Goal: Task Accomplishment & Management: Use online tool/utility

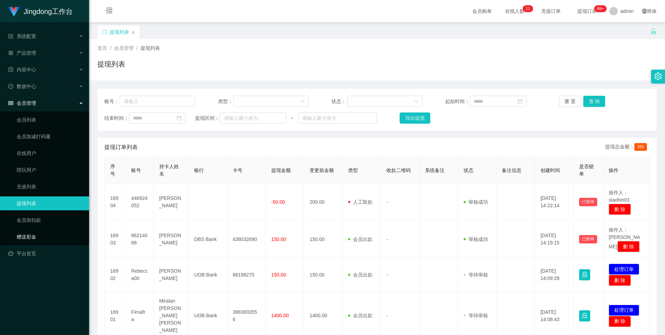
click at [38, 143] on link "赠送彩金" at bounding box center [50, 237] width 67 height 14
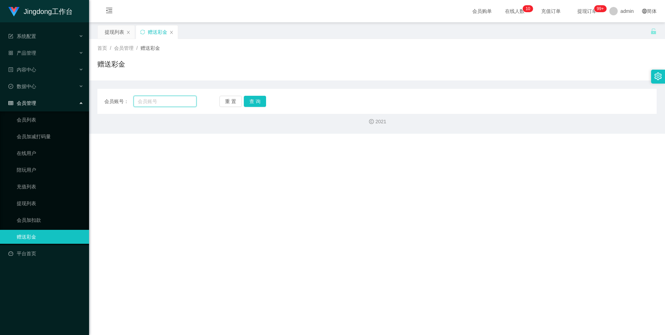
click at [155, 103] on input "text" at bounding box center [165, 101] width 63 height 11
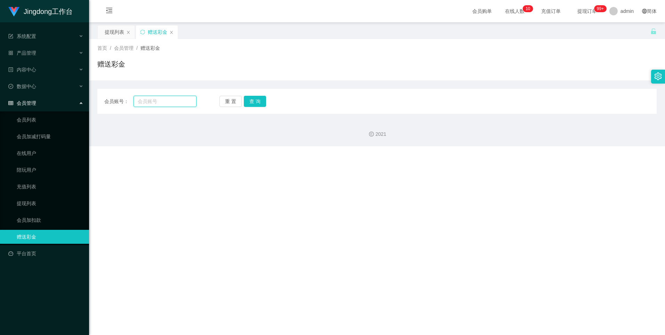
click at [155, 103] on input "text" at bounding box center [165, 101] width 63 height 11
click at [163, 97] on input "text" at bounding box center [165, 101] width 63 height 11
paste input "Minhas"
type input "Minhas"
click at [213, 104] on button "查 询" at bounding box center [255, 101] width 22 height 11
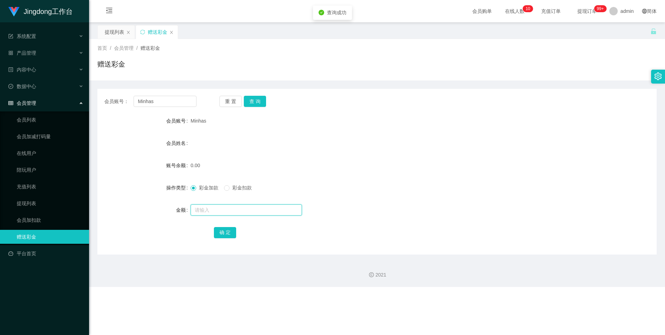
click at [213, 143] on input "text" at bounding box center [246, 209] width 111 height 11
type input "100"
drag, startPoint x: 228, startPoint y: 229, endPoint x: 261, endPoint y: 225, distance: 33.3
click at [213, 143] on button "确 定" at bounding box center [225, 232] width 22 height 11
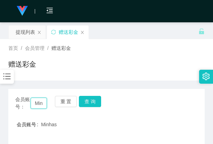
click at [38, 101] on input "Minhas" at bounding box center [39, 102] width 16 height 11
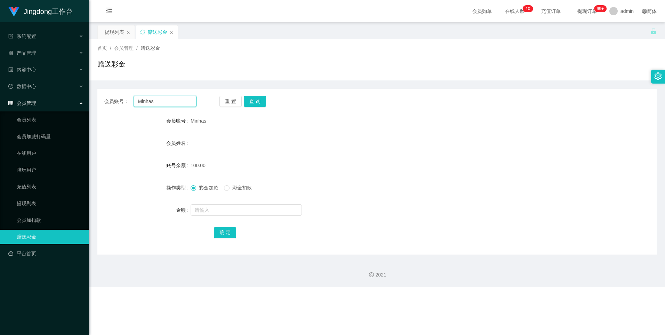
click at [153, 100] on input "Minhas" at bounding box center [165, 101] width 63 height 11
click at [213, 105] on button "查 询" at bounding box center [255, 101] width 22 height 11
click at [36, 143] on link "会员加扣款" at bounding box center [50, 220] width 67 height 14
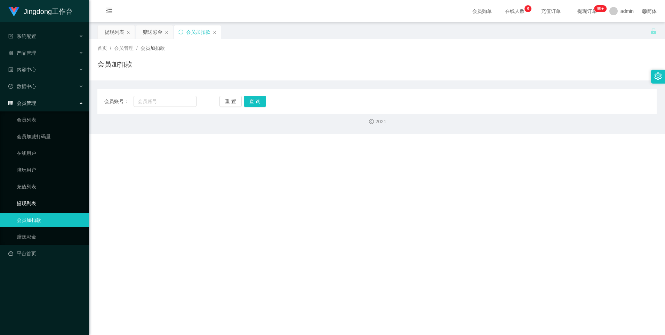
click at [37, 143] on link "提现列表" at bounding box center [50, 203] width 67 height 14
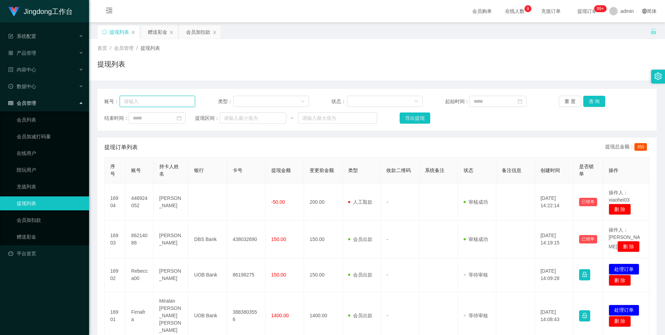
drag, startPoint x: 159, startPoint y: 100, endPoint x: 168, endPoint y: 98, distance: 9.2
click at [158, 100] on input "text" at bounding box center [158, 101] width 76 height 11
paste input "Minhas"
type input "Minhas"
click at [213, 103] on button "查 询" at bounding box center [594, 101] width 22 height 11
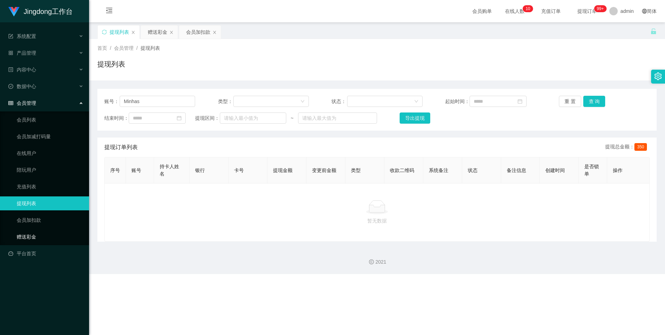
click at [42, 143] on link "赠送彩金" at bounding box center [50, 237] width 67 height 14
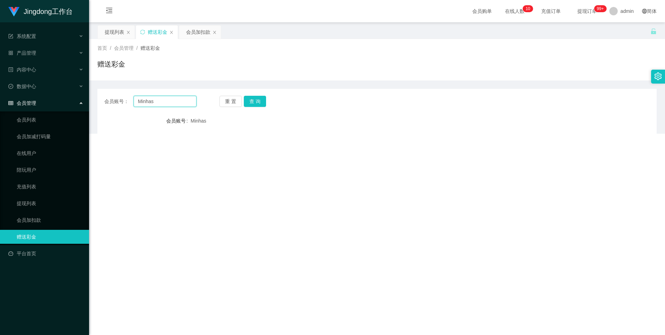
click at [140, 100] on input "Minhas" at bounding box center [165, 101] width 63 height 11
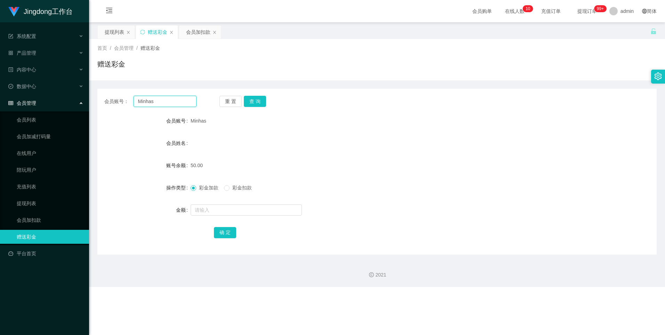
drag, startPoint x: 140, startPoint y: 100, endPoint x: 188, endPoint y: 99, distance: 48.0
click at [140, 100] on input "Minhas" at bounding box center [165, 101] width 63 height 11
paste input "85135944"
type input "85135944"
click at [213, 102] on button "查 询" at bounding box center [255, 101] width 22 height 11
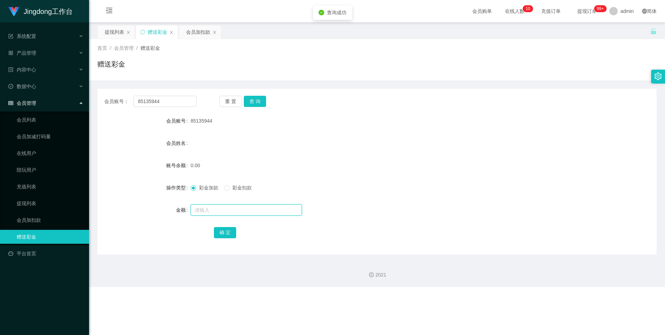
click at [212, 143] on input "text" at bounding box center [246, 209] width 111 height 11
type input "100"
click at [213, 143] on button "确 定" at bounding box center [225, 232] width 22 height 11
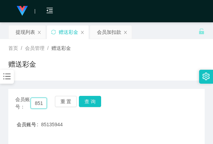
click at [39, 102] on input "85135944" at bounding box center [39, 102] width 16 height 11
drag, startPoint x: 39, startPoint y: 102, endPoint x: 83, endPoint y: 100, distance: 44.6
click at [39, 102] on input "85135944" at bounding box center [39, 102] width 16 height 11
paste input "Minhas"
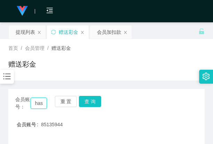
type input "Minhas"
click at [102, 98] on div "会员账号： Minhas 重 置 查 询" at bounding box center [106, 103] width 197 height 15
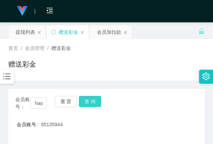
scroll to position [0, 0]
click at [94, 100] on button "查 询" at bounding box center [90, 101] width 22 height 11
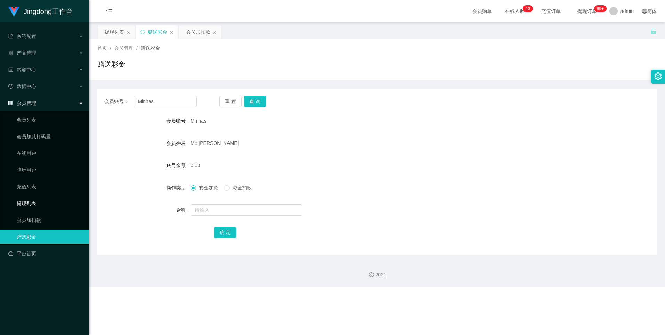
click at [25, 143] on link "提现列表" at bounding box center [50, 203] width 67 height 14
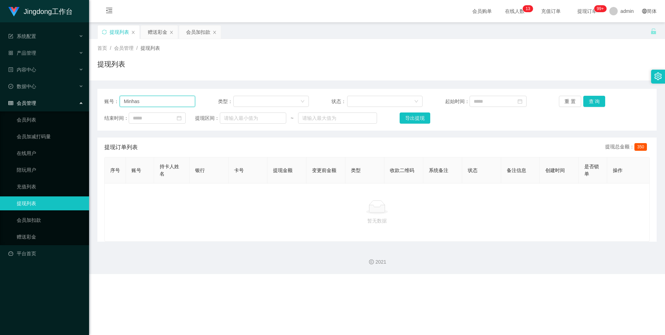
click at [152, 103] on input "Minhas" at bounding box center [158, 101] width 76 height 11
click at [213, 104] on button "查 询" at bounding box center [594, 101] width 22 height 11
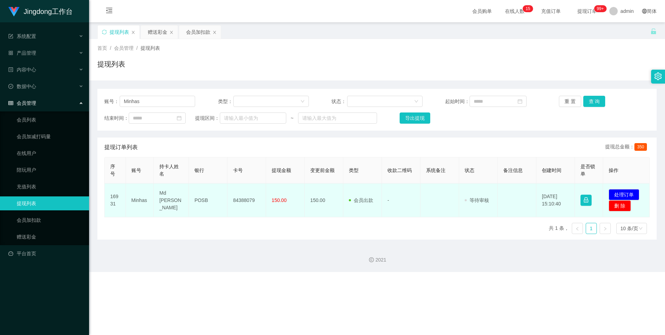
click at [213, 143] on td "84388079" at bounding box center [247, 200] width 39 height 34
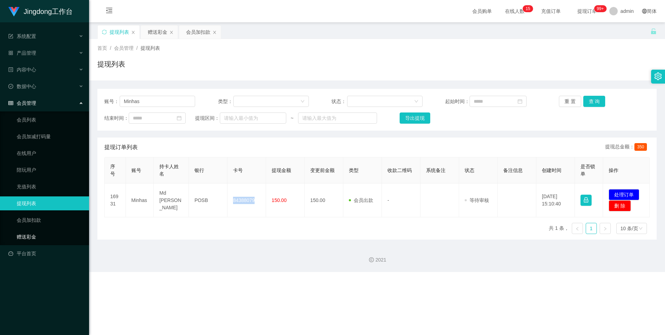
click at [39, 143] on link "赠送彩金" at bounding box center [50, 237] width 67 height 14
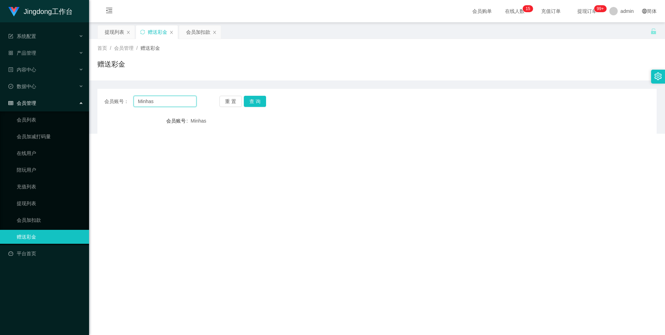
click at [159, 99] on input "Minhas" at bounding box center [165, 101] width 63 height 11
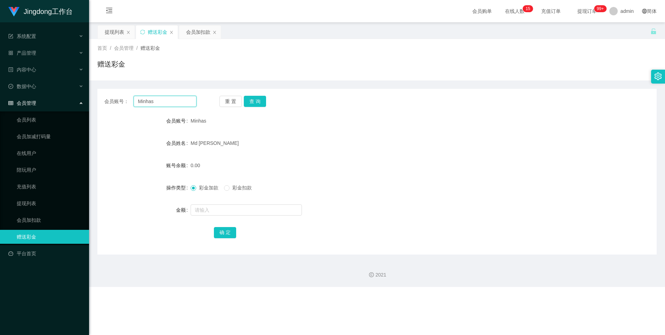
click at [159, 99] on input "Minhas" at bounding box center [165, 101] width 63 height 11
paste input "85135944"
type input "85135944"
click at [213, 98] on button "查 询" at bounding box center [255, 101] width 22 height 11
click at [213, 143] on span "彩金扣款" at bounding box center [242, 188] width 25 height 6
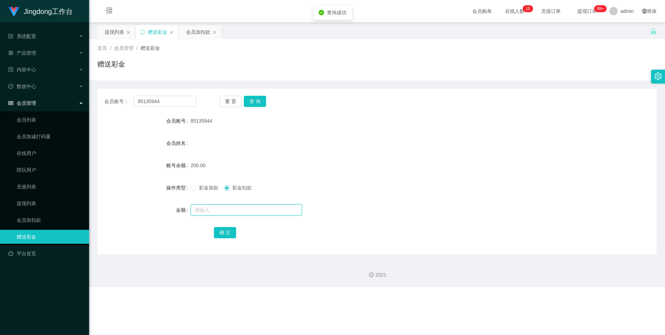
click at [213, 143] on input "text" at bounding box center [246, 209] width 111 height 11
type input "50"
click at [213, 143] on button "确 定" at bounding box center [225, 232] width 22 height 11
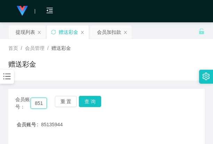
click at [46, 105] on input "85135944" at bounding box center [39, 102] width 16 height 11
click at [43, 105] on input "85135944" at bounding box center [39, 102] width 16 height 11
click at [47, 103] on div "会员账号： 85135944 重 置 查 询" at bounding box center [106, 103] width 197 height 15
click at [37, 103] on input "85135944" at bounding box center [39, 102] width 16 height 11
drag, startPoint x: 37, startPoint y: 103, endPoint x: 69, endPoint y: 99, distance: 32.6
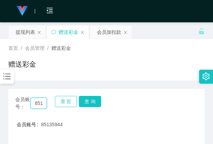
click at [37, 103] on input "85135944" at bounding box center [39, 102] width 16 height 11
click at [101, 101] on div "会员账号： 85135944 重 置 查 询" at bounding box center [106, 103] width 197 height 15
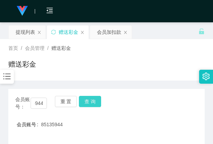
scroll to position [0, 0]
click at [92, 100] on button "查 询" at bounding box center [90, 101] width 22 height 11
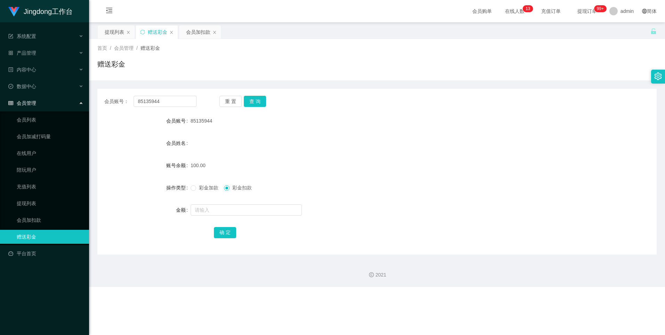
click at [200, 143] on span "彩金加款" at bounding box center [208, 188] width 25 height 6
click at [213, 143] on input "text" at bounding box center [246, 209] width 111 height 11
type input "50"
click at [213, 143] on button "确 定" at bounding box center [225, 232] width 22 height 11
click at [47, 47] on div "产品管理" at bounding box center [44, 53] width 89 height 14
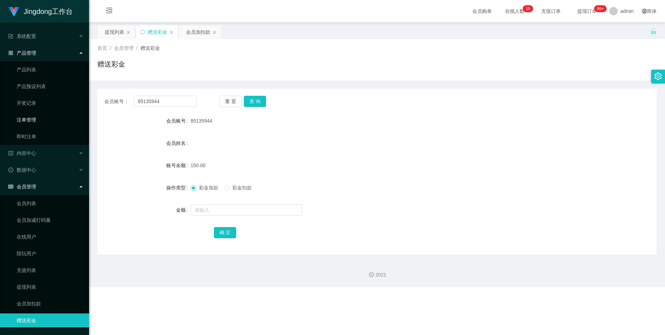
click at [34, 119] on link "注单管理" at bounding box center [50, 120] width 67 height 14
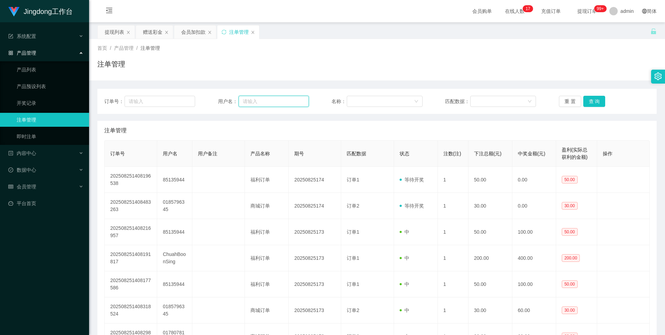
drag, startPoint x: 267, startPoint y: 103, endPoint x: 275, endPoint y: 104, distance: 8.0
click at [213, 104] on input "text" at bounding box center [274, 101] width 70 height 11
paste input "85135944"
type input "85135944"
click at [213, 100] on button "查 询" at bounding box center [594, 101] width 22 height 11
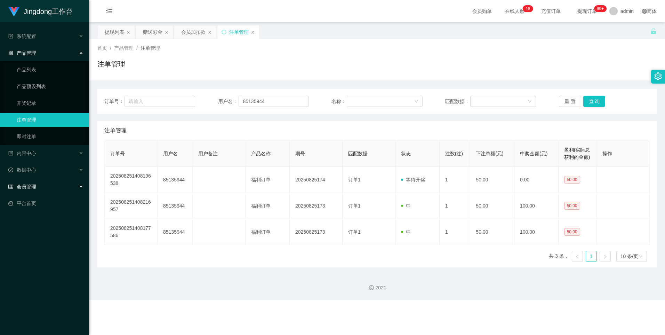
click at [49, 143] on div "会员管理" at bounding box center [44, 187] width 89 height 14
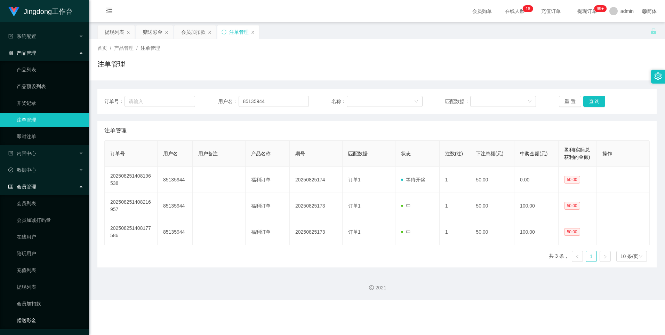
click at [31, 143] on link "赠送彩金" at bounding box center [50, 320] width 67 height 14
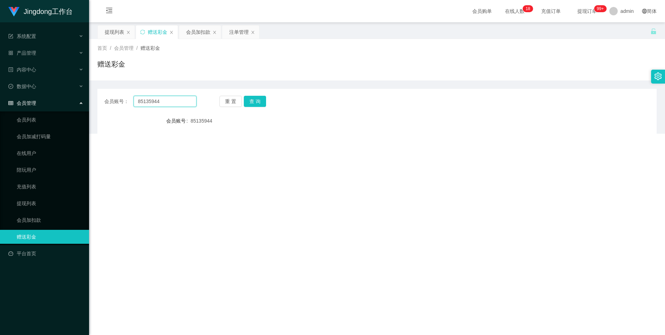
click at [164, 106] on input "85135944" at bounding box center [165, 101] width 63 height 11
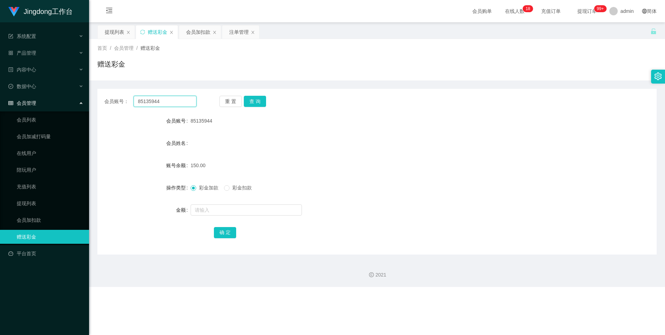
click at [164, 106] on input "85135944" at bounding box center [165, 101] width 63 height 11
click at [213, 97] on button "查 询" at bounding box center [255, 101] width 22 height 11
click at [213, 98] on button "查 询" at bounding box center [255, 101] width 22 height 11
click at [34, 143] on link "提现列表" at bounding box center [50, 203] width 67 height 14
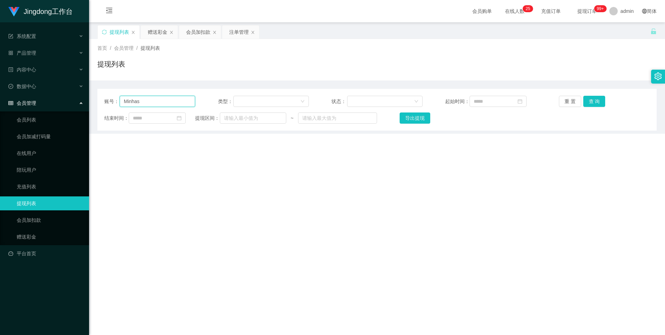
click at [160, 104] on input "Minhas" at bounding box center [158, 101] width 76 height 11
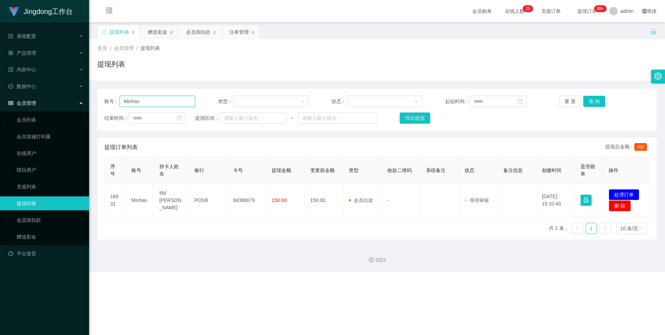
paste input "85135944"
drag, startPoint x: 588, startPoint y: 104, endPoint x: 598, endPoint y: 109, distance: 11.4
click at [213, 104] on button "查 询" at bounding box center [594, 101] width 22 height 11
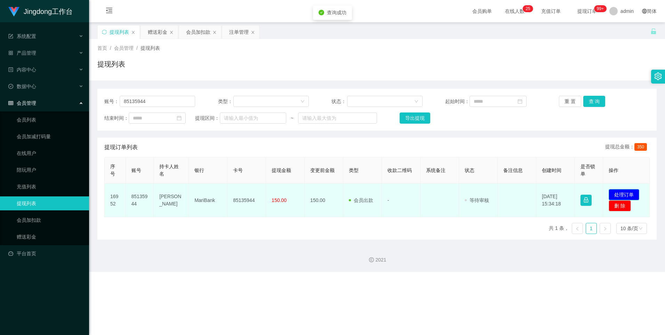
click at [213, 143] on button "处理订单" at bounding box center [624, 194] width 31 height 11
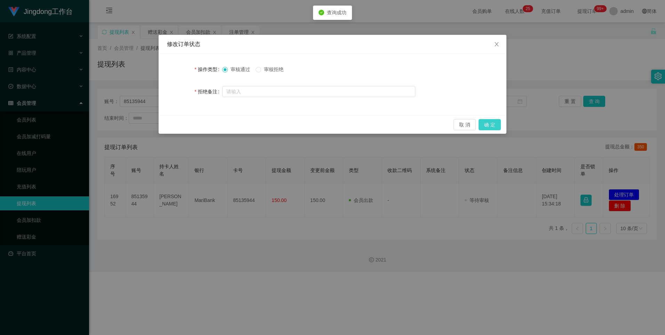
click at [213, 125] on button "确 定" at bounding box center [490, 124] width 22 height 11
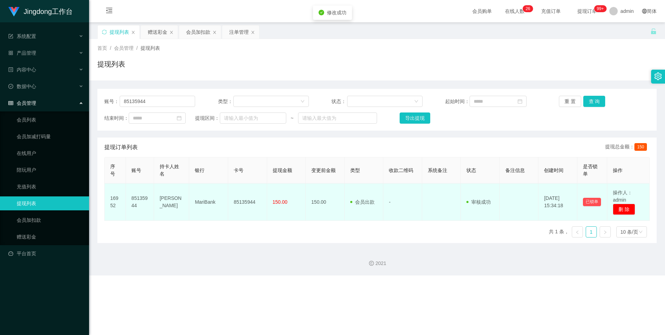
click at [213, 143] on td "85135944" at bounding box center [247, 201] width 39 height 37
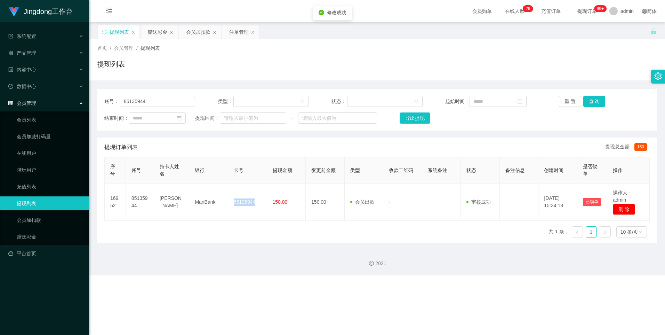
copy td "85135944"
click at [148, 105] on input "85135944" at bounding box center [158, 101] width 76 height 11
paste input "Minhas"
type input "Minhas"
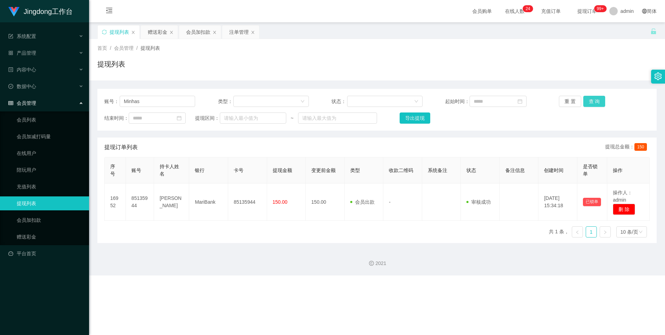
click at [213, 101] on button "查 询" at bounding box center [594, 101] width 22 height 11
